Goal: Navigation & Orientation: Find specific page/section

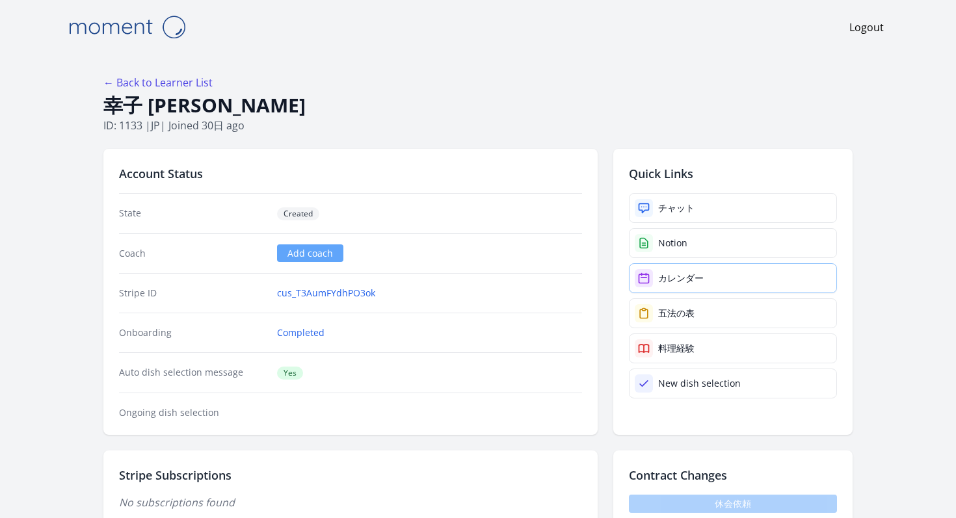
click at [658, 272] on div "カレンダー" at bounding box center [681, 278] width 46 height 13
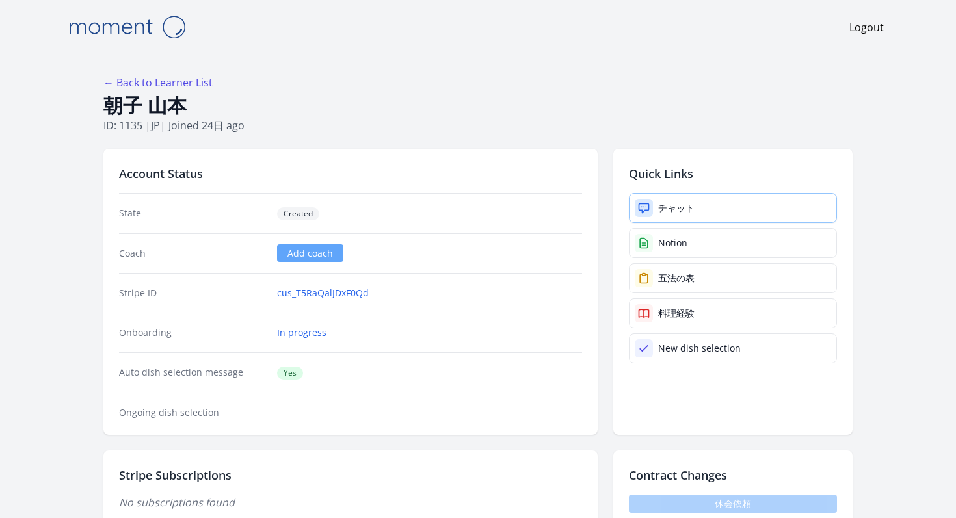
click at [629, 193] on link "チャット" at bounding box center [733, 208] width 208 height 30
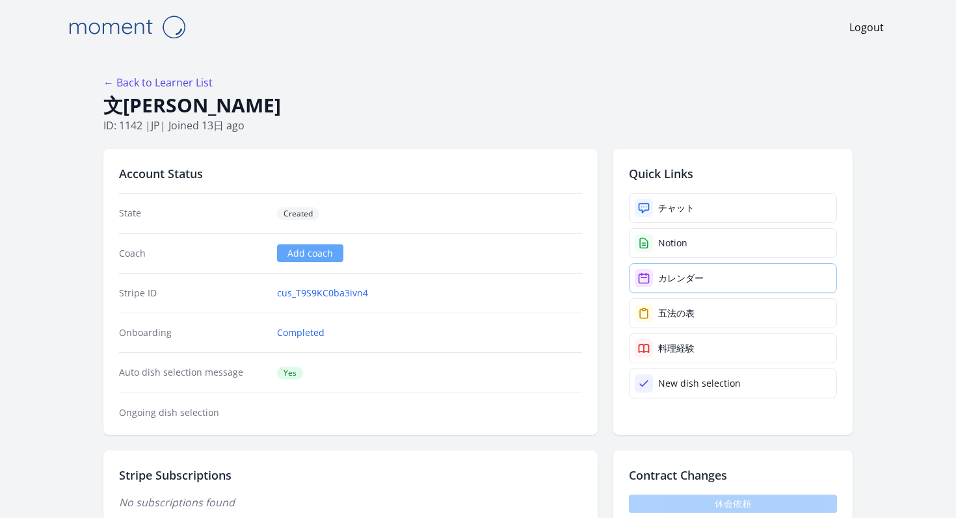
click at [658, 272] on div "カレンダー" at bounding box center [681, 278] width 46 height 13
click at [672, 263] on link "カレンダー" at bounding box center [733, 278] width 208 height 30
click at [658, 272] on div "カレンダー" at bounding box center [681, 278] width 46 height 13
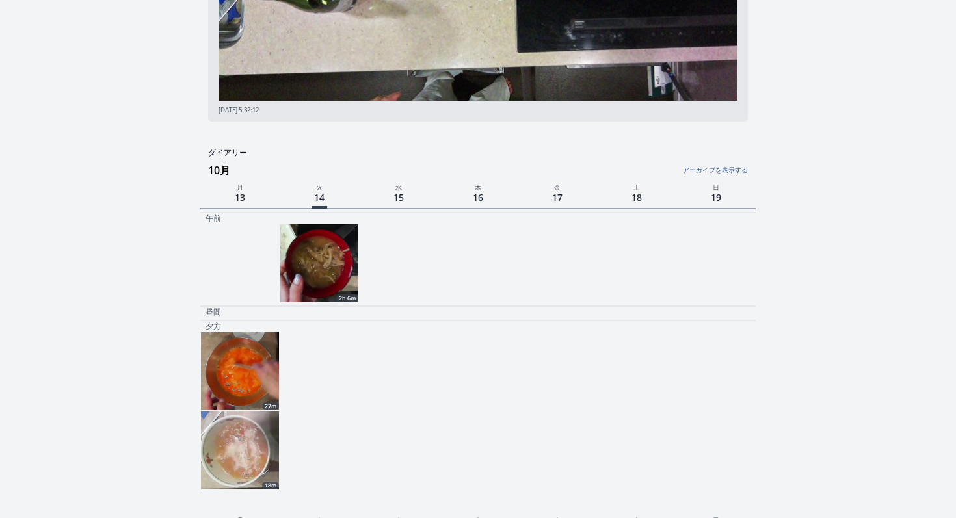
scroll to position [253, 0]
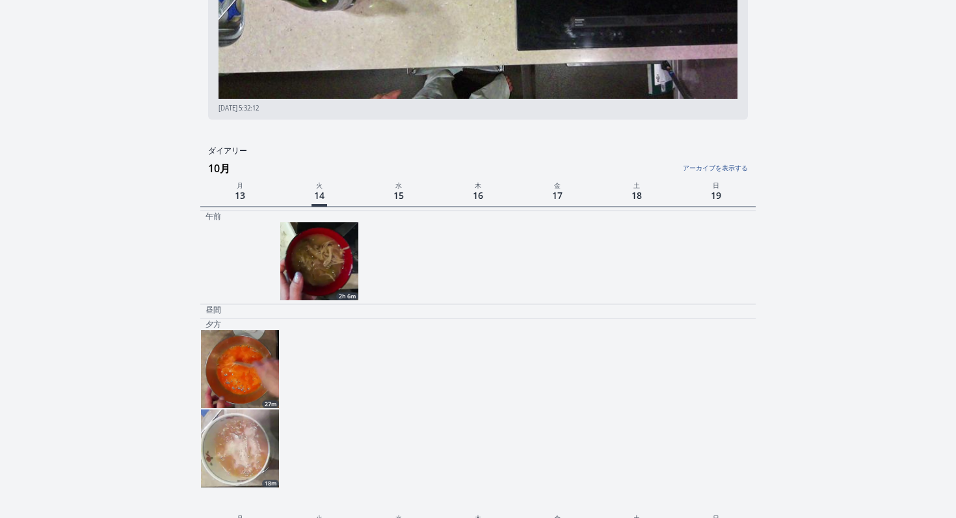
click at [341, 238] on img at bounding box center [319, 261] width 78 height 78
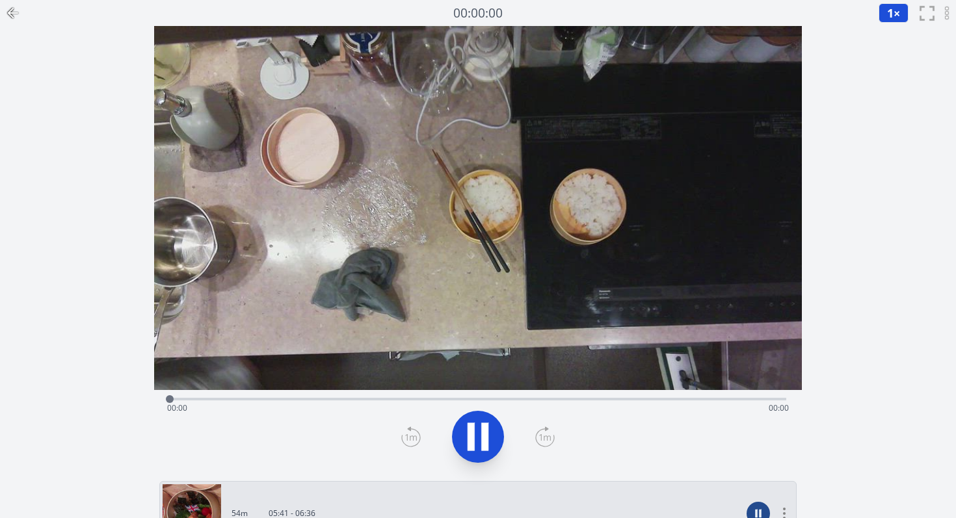
click at [464, 419] on icon at bounding box center [478, 437] width 36 height 36
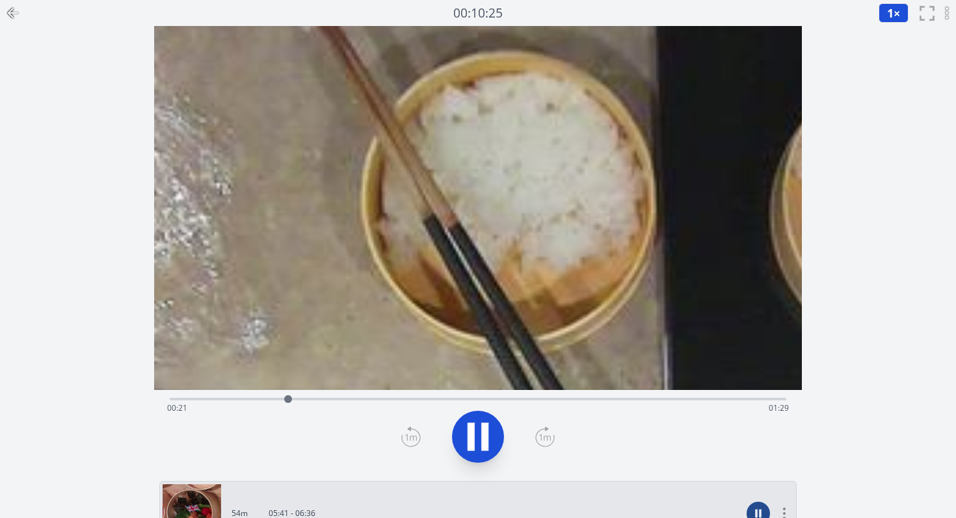
scroll to position [253, 0]
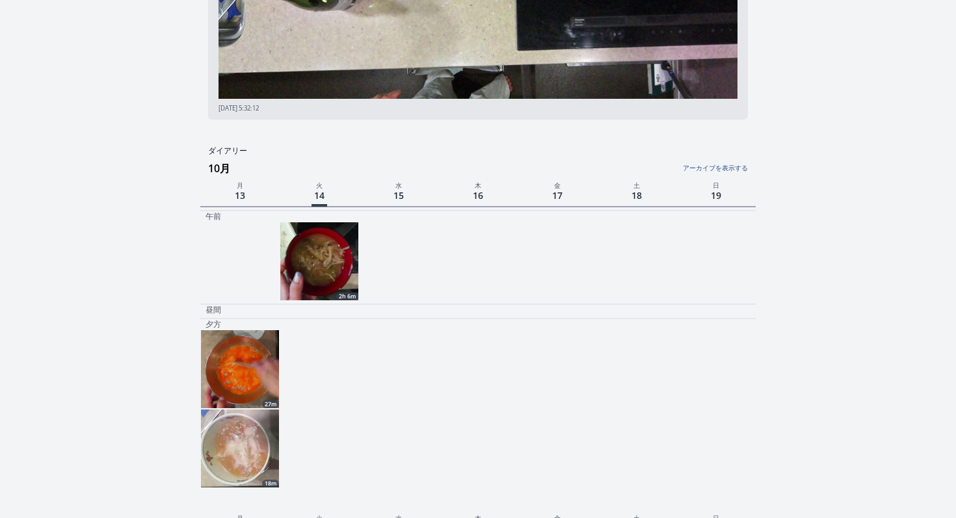
click at [245, 342] on img at bounding box center [240, 369] width 78 height 78
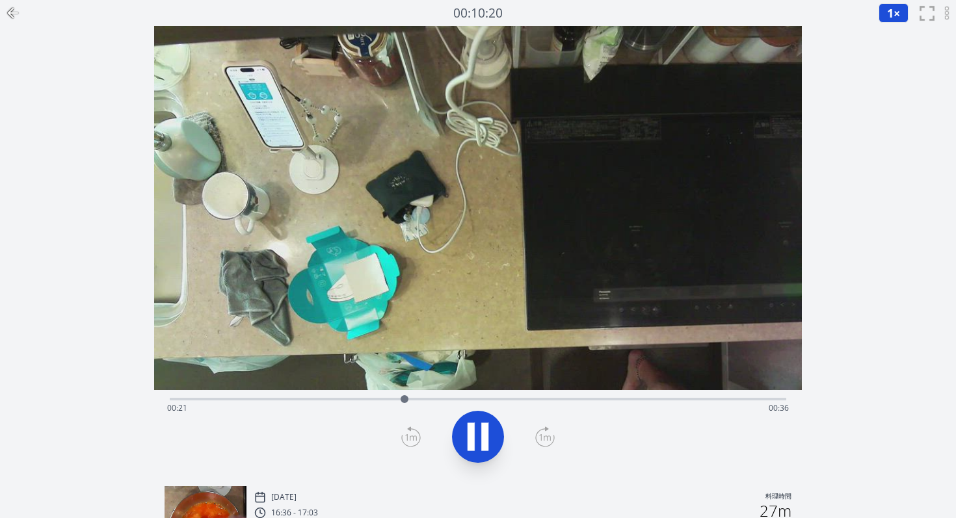
click at [523, 398] on div "Time elapsed: 00:21 Time remaining: 00:36" at bounding box center [478, 408] width 622 height 21
click at [601, 398] on div "Time elapsed: 00:33 Time remaining: 00:25" at bounding box center [478, 408] width 622 height 21
click at [625, 398] on div "Time elapsed: 00:40 Time remaining: 00:17" at bounding box center [478, 408] width 622 height 21
click at [643, 398] on div "Time elapsed: 00:42 Time remaining: 00:15" at bounding box center [478, 408] width 622 height 21
click at [715, 390] on div "Time elapsed: 00:44 Time remaining: 00:14" at bounding box center [478, 398] width 616 height 16
